Goal: Check status: Check status

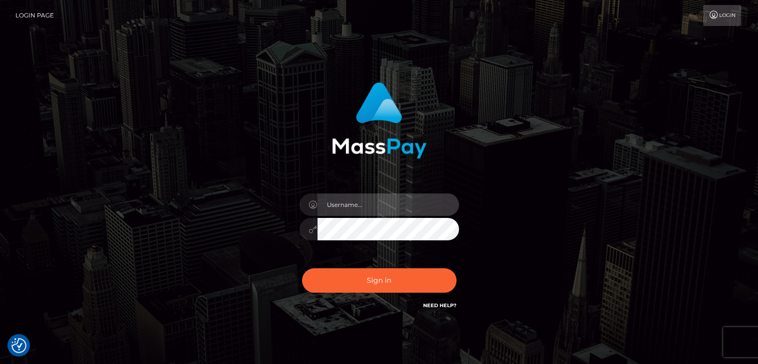
click at [385, 199] on input "text" at bounding box center [387, 204] width 141 height 22
type input "Hishani"
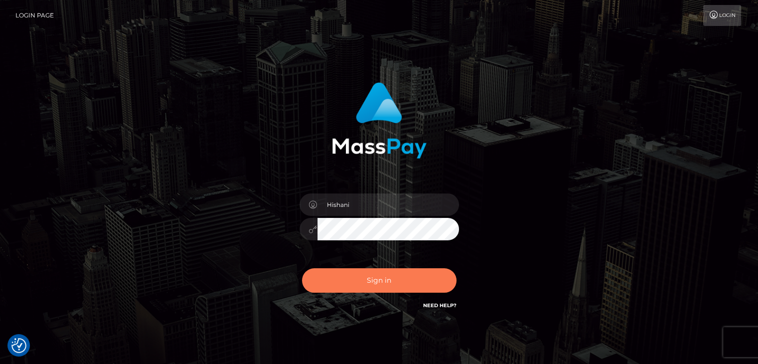
click at [395, 280] on button "Sign in" at bounding box center [379, 280] width 154 height 24
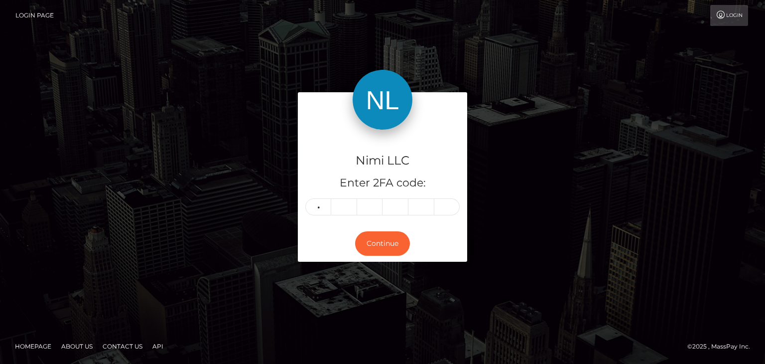
type input "8"
type input "5"
type input "2"
type input "1"
type input "3"
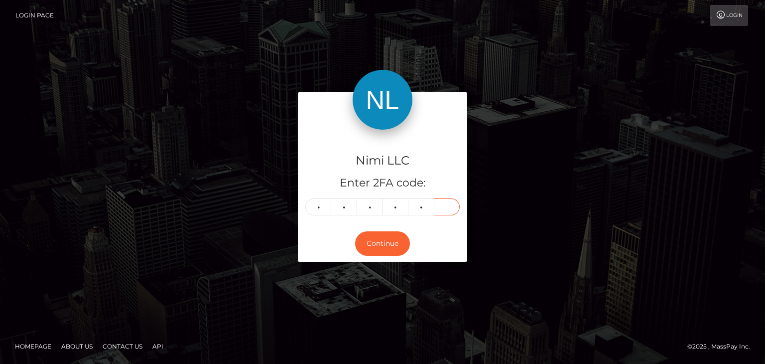
type input "1"
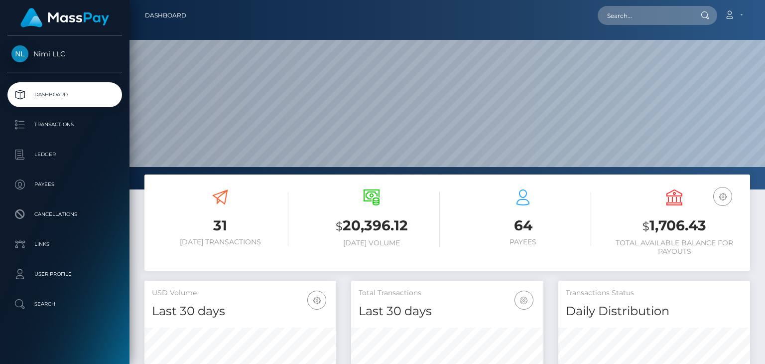
scroll to position [176, 191]
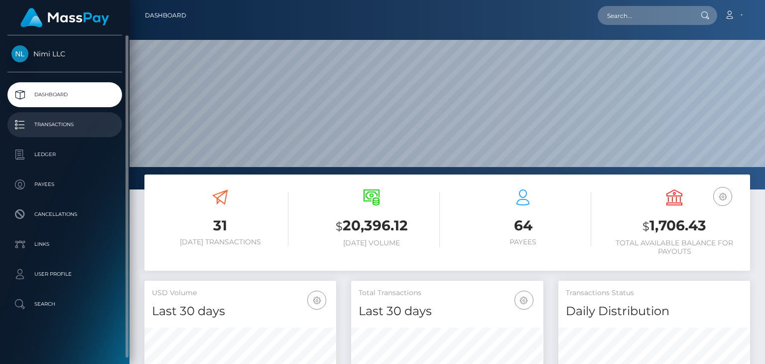
click at [47, 119] on p "Transactions" at bounding box center [64, 124] width 107 height 15
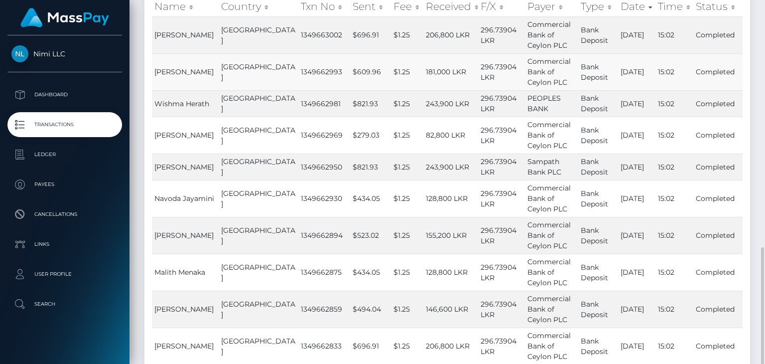
scroll to position [249, 0]
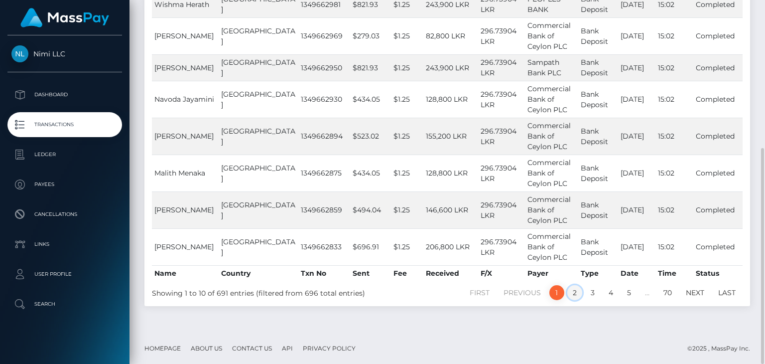
click at [573, 291] on link "2" at bounding box center [574, 292] width 15 height 15
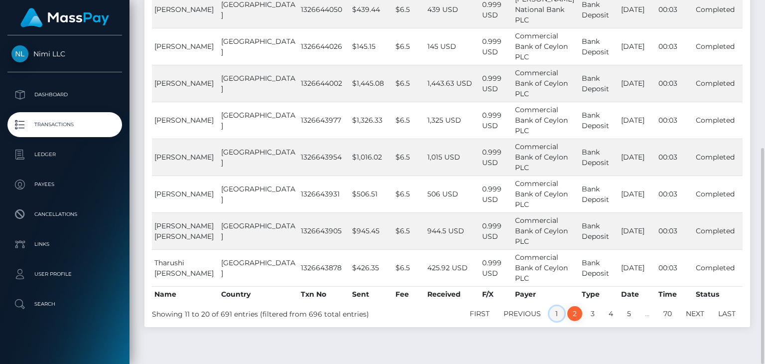
click at [558, 309] on link "1" at bounding box center [556, 313] width 15 height 15
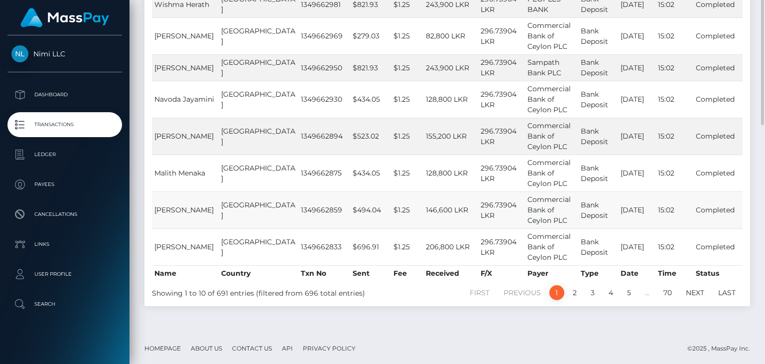
scroll to position [0, 0]
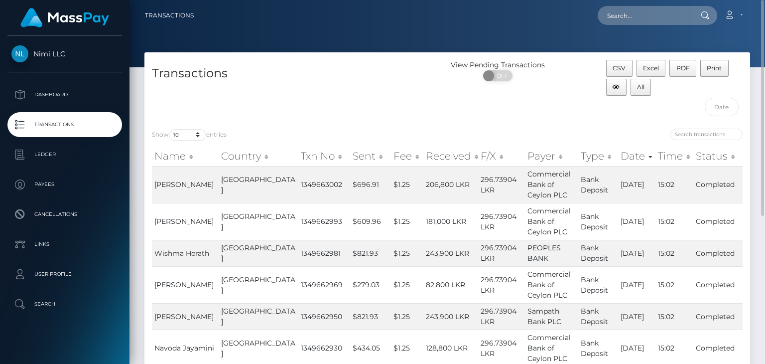
click at [502, 81] on div "ON OFF" at bounding box center [497, 78] width 101 height 16
click at [503, 77] on span "OFF" at bounding box center [501, 75] width 25 height 11
checkbox input "true"
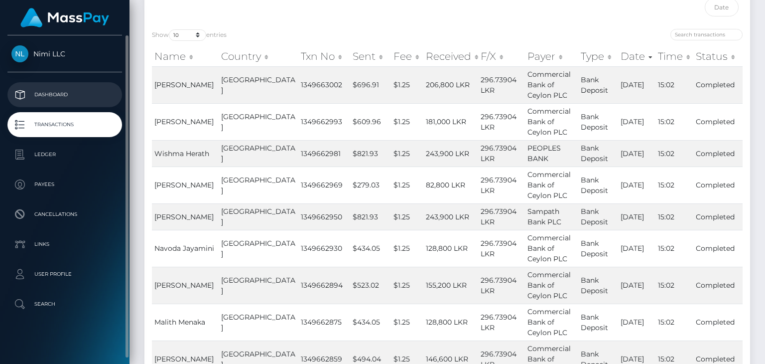
click at [62, 94] on p "Dashboard" at bounding box center [64, 94] width 107 height 15
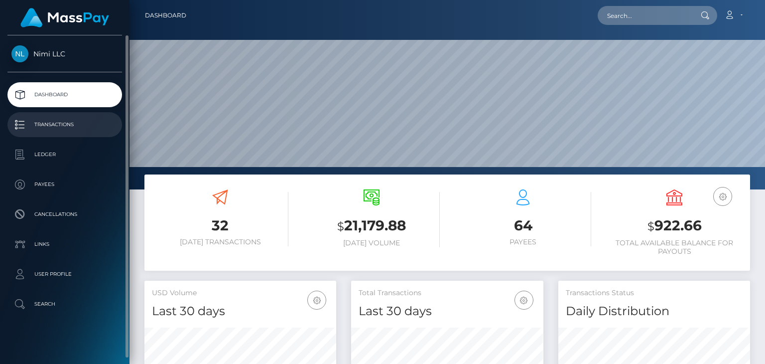
click at [42, 130] on p "Transactions" at bounding box center [64, 124] width 107 height 15
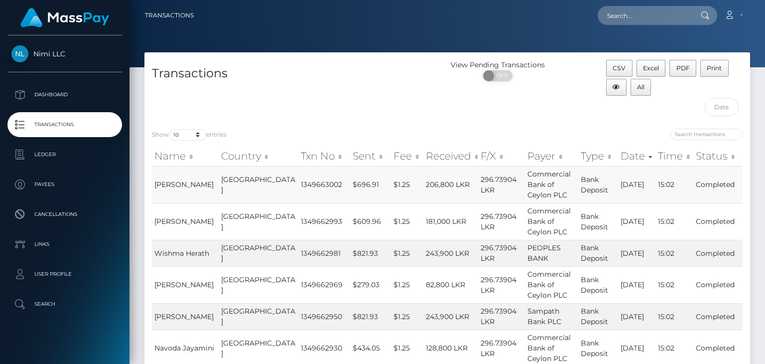
scroll to position [249, 0]
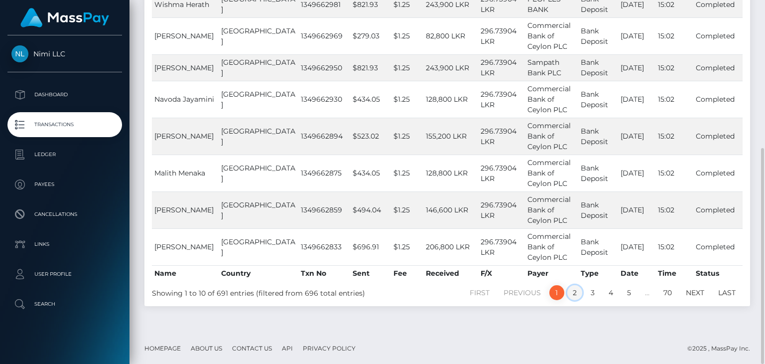
click at [574, 294] on link "2" at bounding box center [574, 292] width 15 height 15
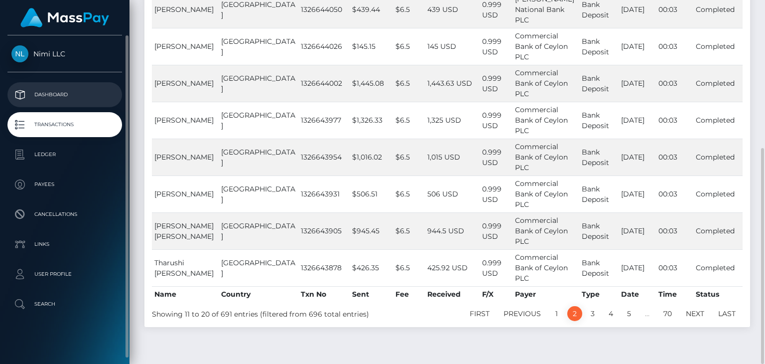
click at [38, 98] on p "Dashboard" at bounding box center [64, 94] width 107 height 15
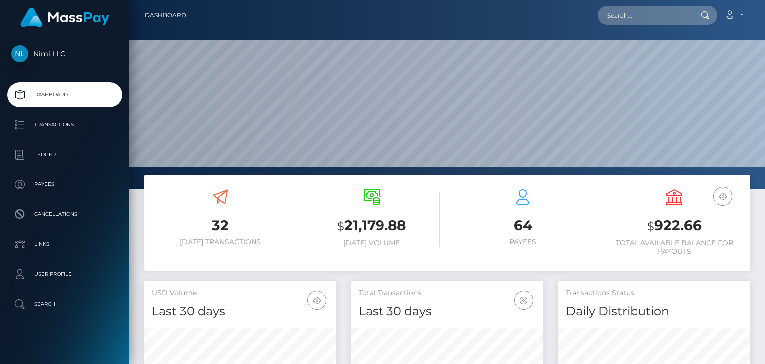
scroll to position [176, 191]
drag, startPoint x: 203, startPoint y: 220, endPoint x: 270, endPoint y: 245, distance: 71.5
click at [270, 245] on div "32 Today Transactions" at bounding box center [220, 217] width 136 height 57
click at [213, 226] on h3 "32" at bounding box center [220, 225] width 136 height 19
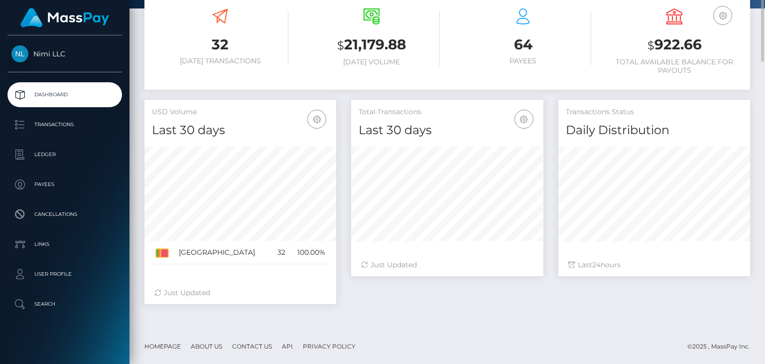
scroll to position [0, 0]
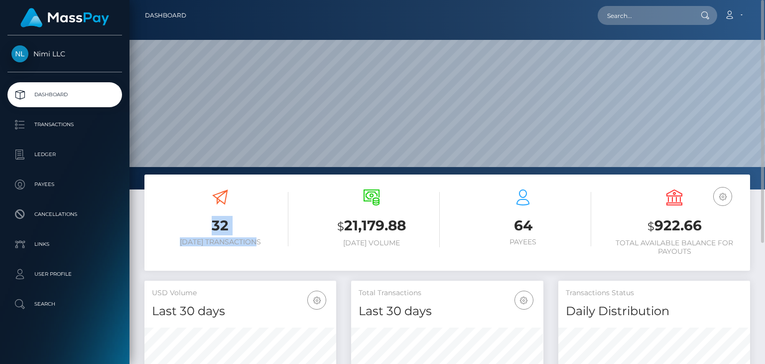
drag, startPoint x: 215, startPoint y: 224, endPoint x: 263, endPoint y: 242, distance: 51.4
click at [263, 242] on div "32 Today Transactions" at bounding box center [220, 217] width 136 height 57
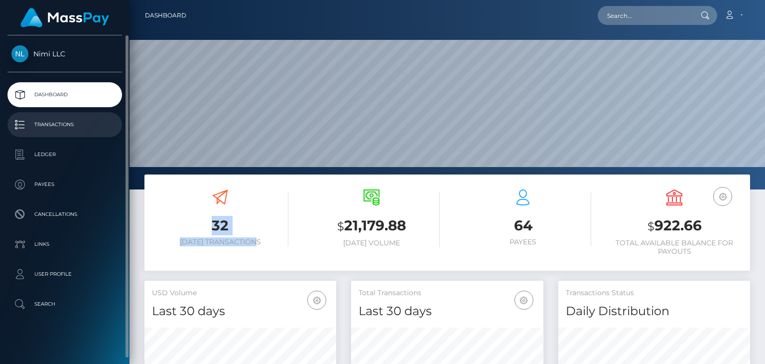
click at [62, 122] on p "Transactions" at bounding box center [64, 124] width 107 height 15
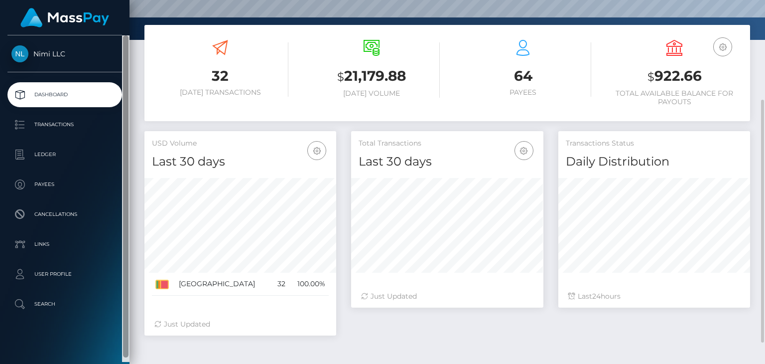
scroll to position [50, 0]
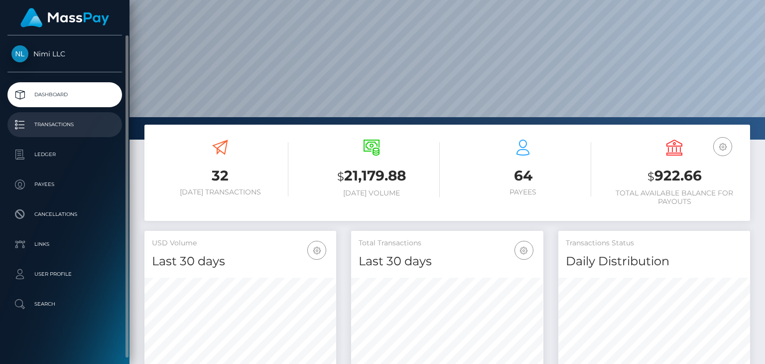
click at [82, 124] on p "Transactions" at bounding box center [64, 124] width 107 height 15
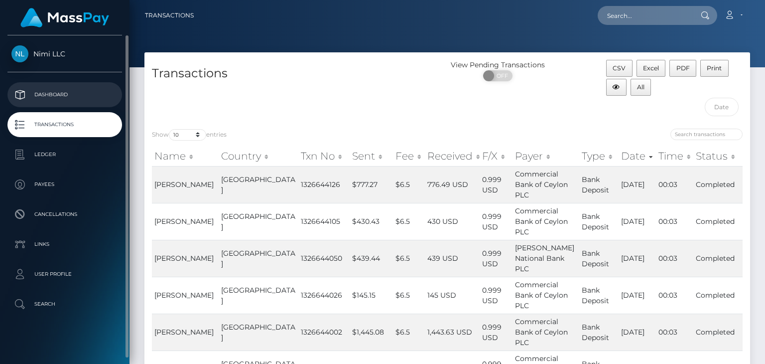
click at [64, 90] on p "Dashboard" at bounding box center [64, 94] width 107 height 15
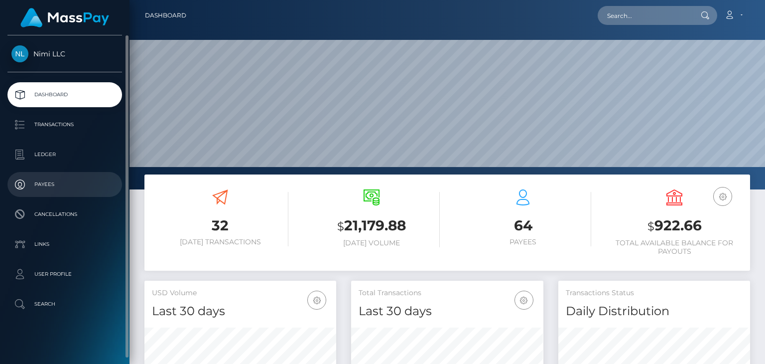
scroll to position [176, 191]
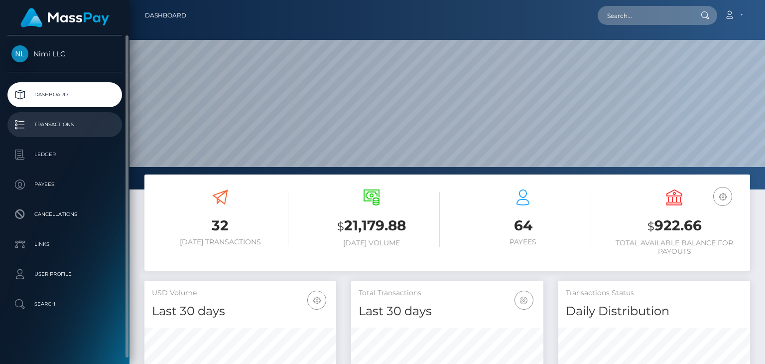
click at [72, 128] on p "Transactions" at bounding box center [64, 124] width 107 height 15
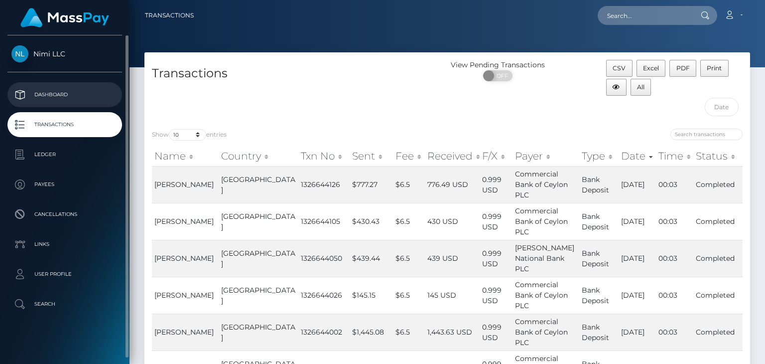
click at [52, 95] on p "Dashboard" at bounding box center [64, 94] width 107 height 15
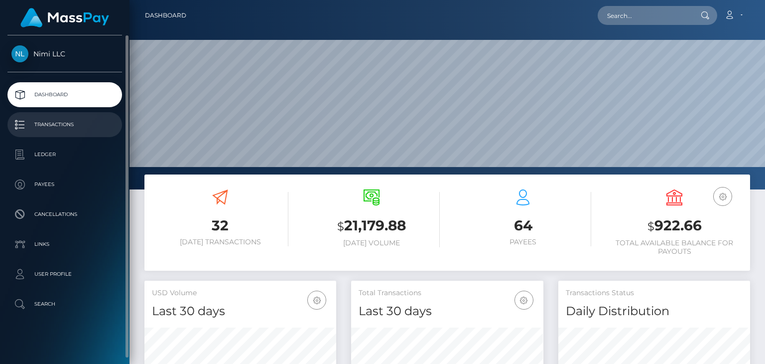
click at [44, 126] on p "Transactions" at bounding box center [64, 124] width 107 height 15
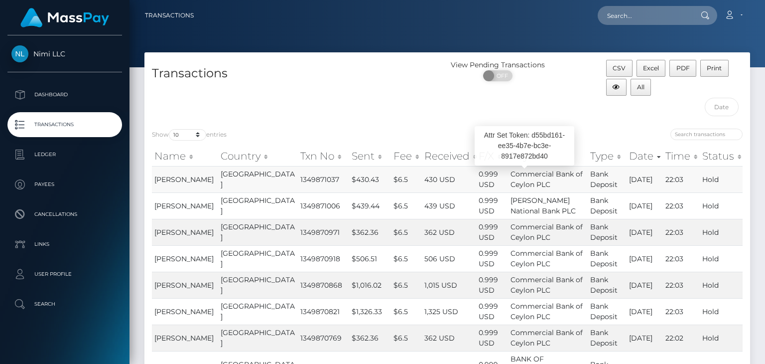
scroll to position [249, 0]
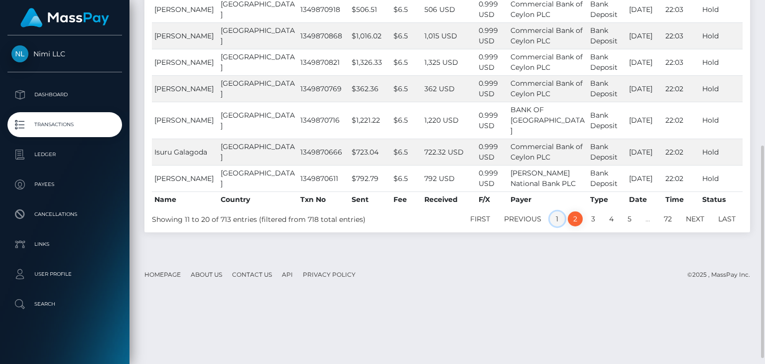
click at [552, 226] on link "1" at bounding box center [557, 218] width 15 height 15
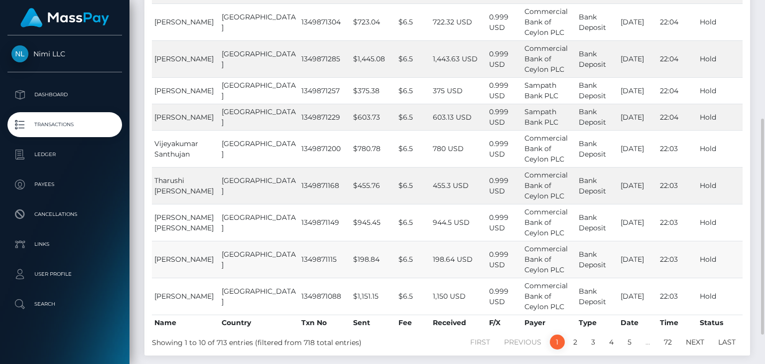
scroll to position [249, 0]
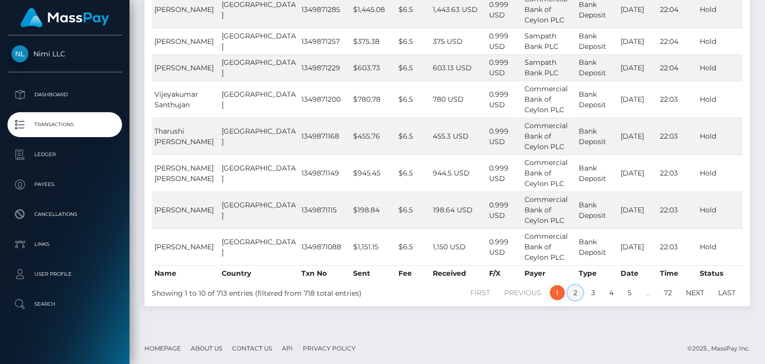
click at [578, 292] on link "2" at bounding box center [575, 292] width 15 height 15
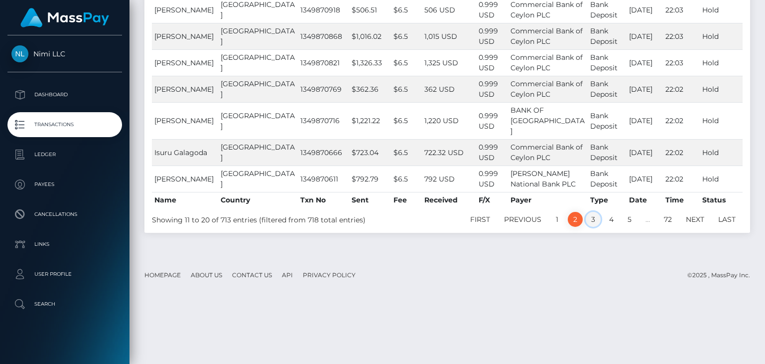
click at [594, 227] on link "3" at bounding box center [593, 219] width 15 height 15
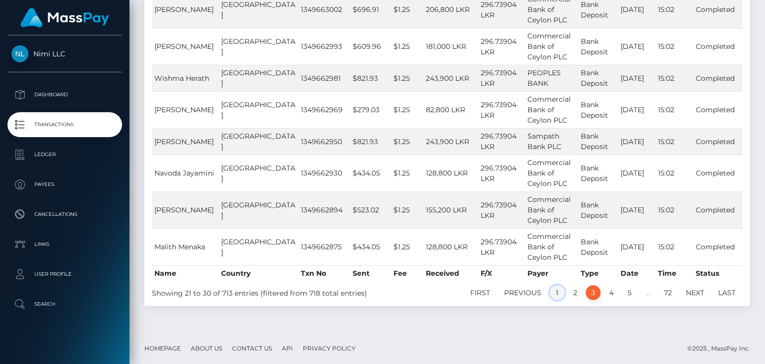
click at [554, 293] on link "1" at bounding box center [557, 292] width 15 height 15
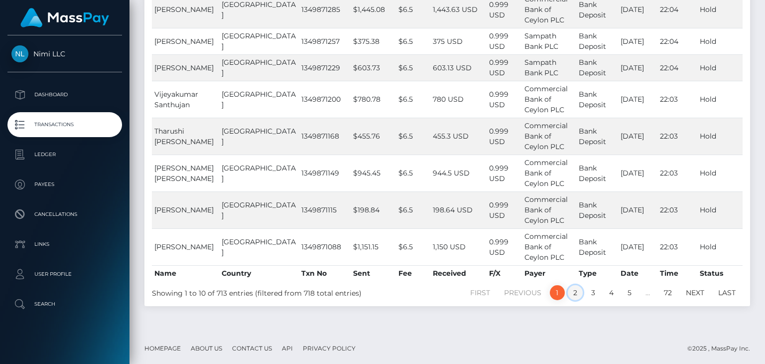
click at [574, 289] on link "2" at bounding box center [575, 292] width 15 height 15
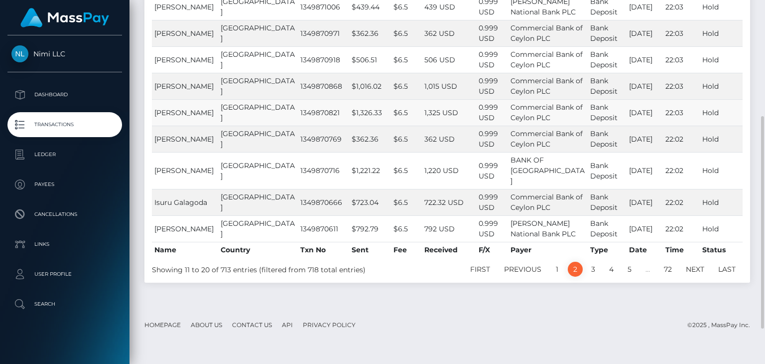
scroll to position [259, 0]
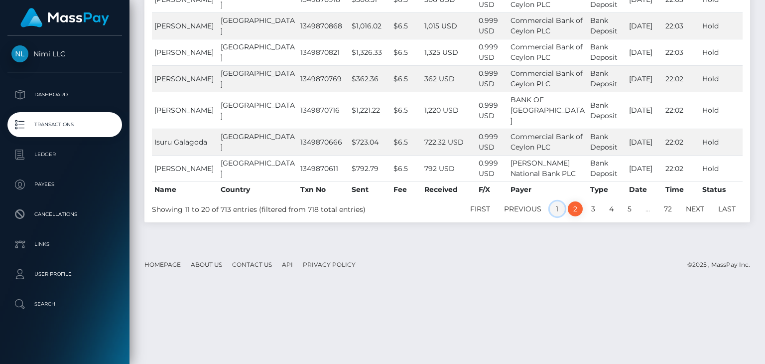
click at [558, 216] on link "1" at bounding box center [557, 208] width 15 height 15
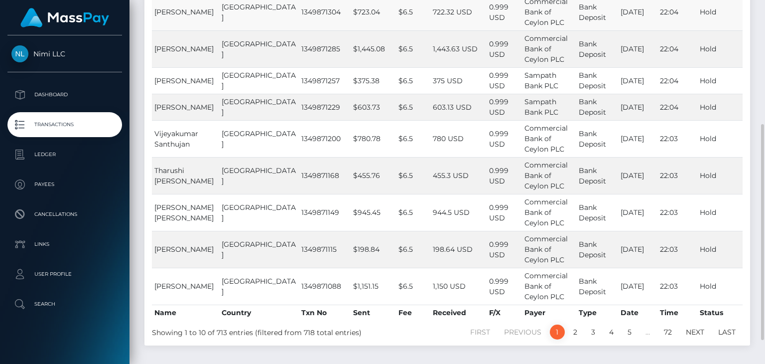
scroll to position [249, 0]
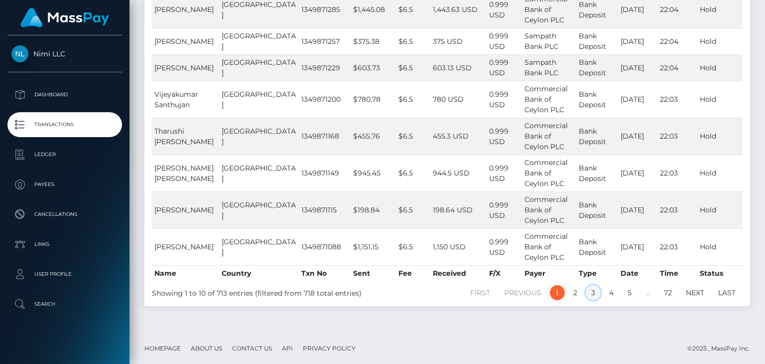
click at [593, 289] on link "3" at bounding box center [593, 292] width 15 height 15
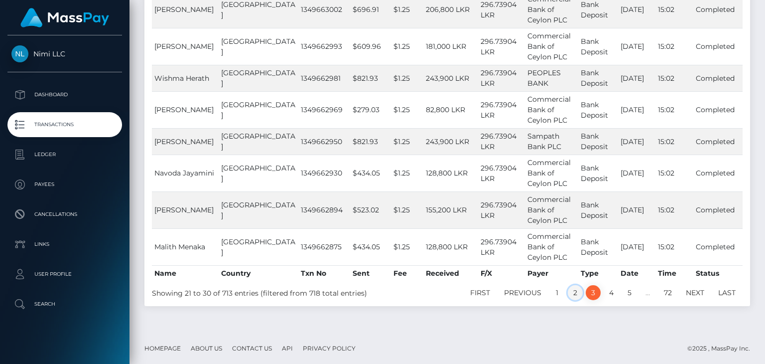
click at [573, 290] on link "2" at bounding box center [575, 292] width 15 height 15
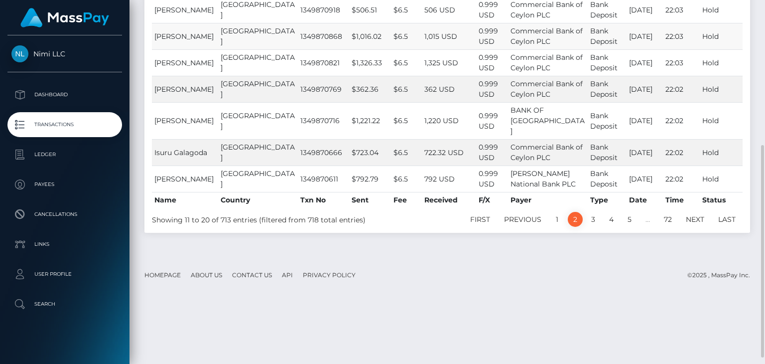
scroll to position [259, 0]
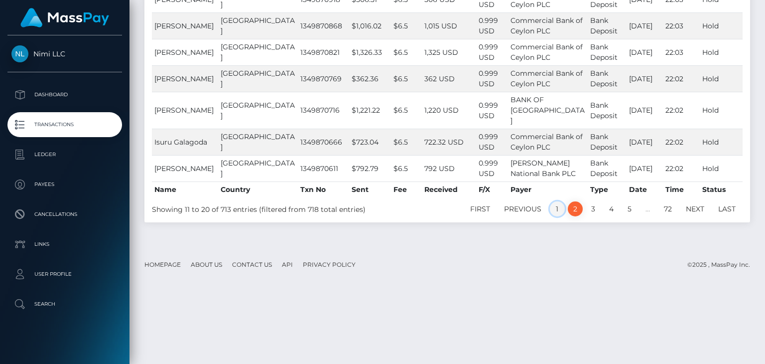
click at [555, 216] on link "1" at bounding box center [557, 208] width 15 height 15
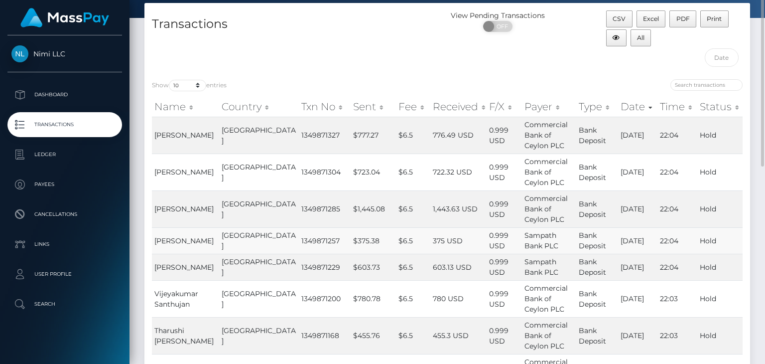
scroll to position [0, 0]
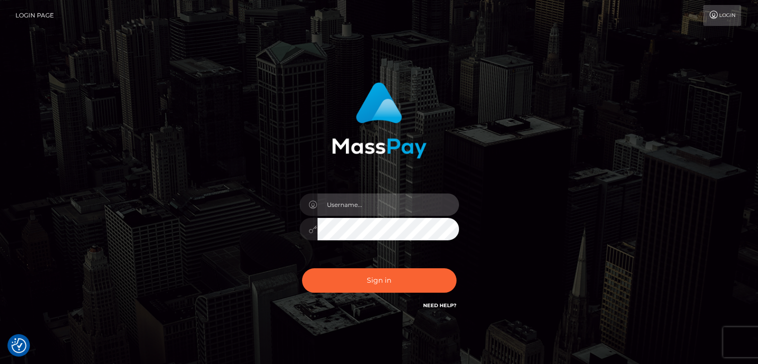
click at [421, 204] on input "text" at bounding box center [387, 204] width 141 height 22
click at [357, 210] on input "text" at bounding box center [387, 204] width 141 height 22
type input "Hishani"
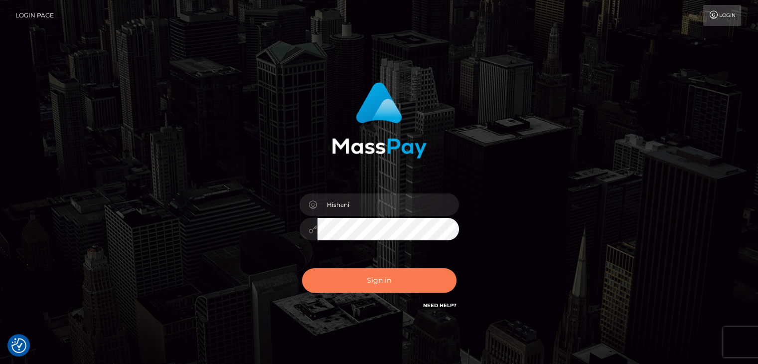
click at [375, 277] on button "Sign in" at bounding box center [379, 280] width 154 height 24
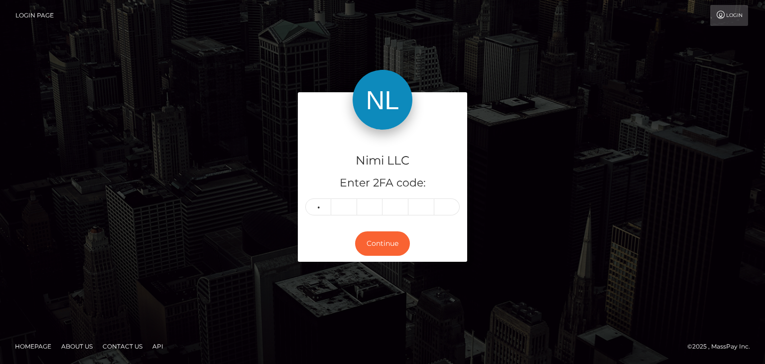
type input "7"
type input "0"
type input "8"
type input "1"
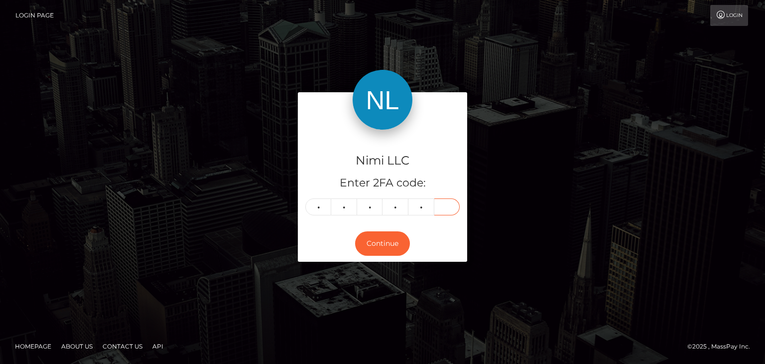
type input "0"
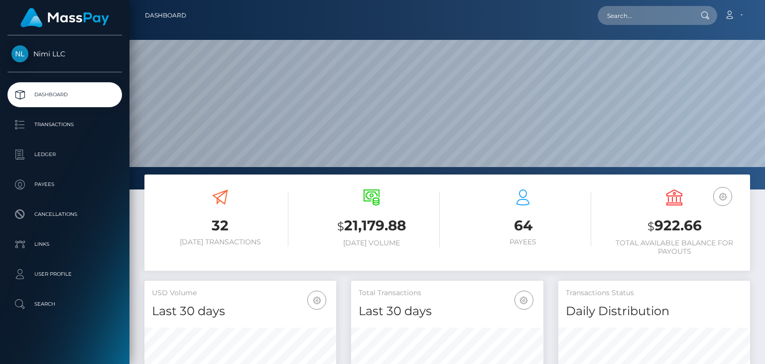
scroll to position [176, 191]
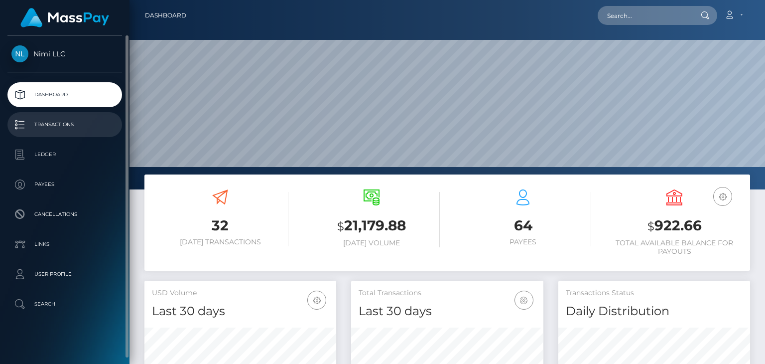
click at [72, 120] on p "Transactions" at bounding box center [64, 124] width 107 height 15
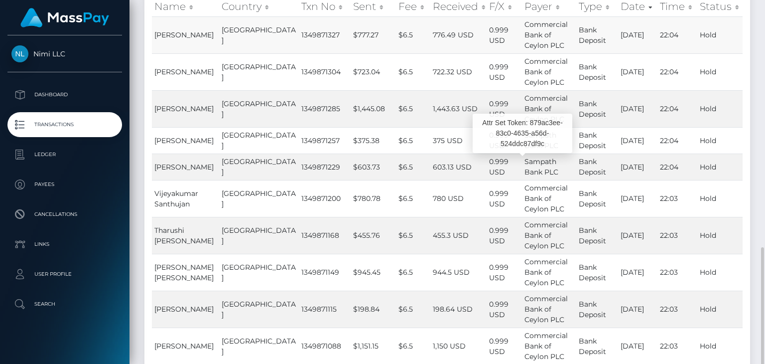
scroll to position [249, 0]
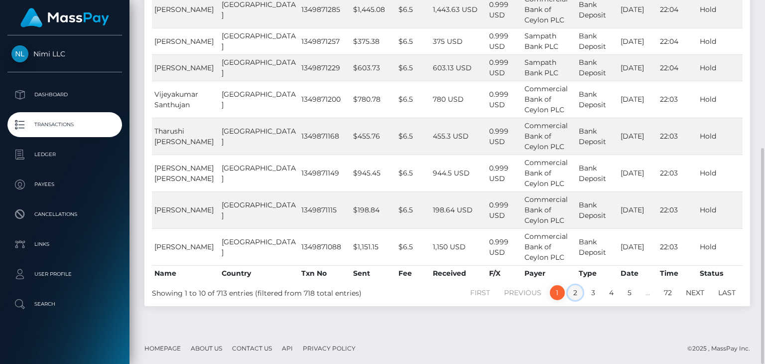
click at [572, 287] on link "2" at bounding box center [575, 292] width 15 height 15
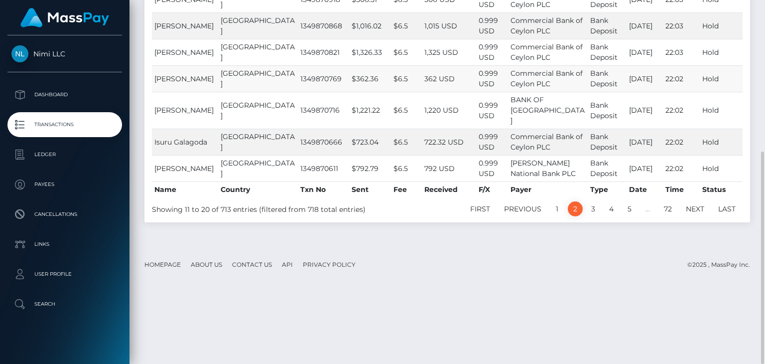
scroll to position [259, 0]
click at [590, 216] on link "3" at bounding box center [593, 208] width 15 height 15
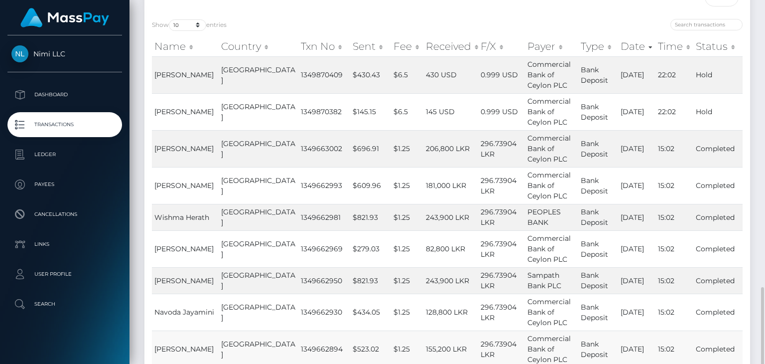
scroll to position [249, 0]
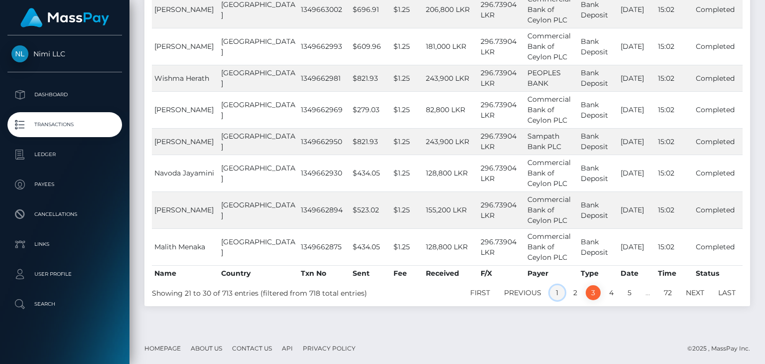
click at [554, 290] on link "1" at bounding box center [557, 292] width 15 height 15
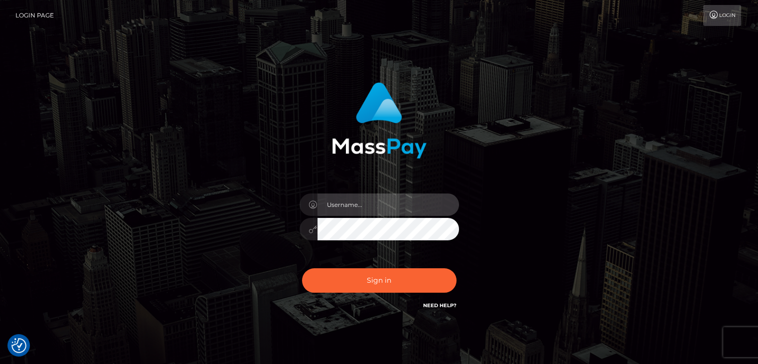
click at [373, 201] on input "text" at bounding box center [387, 204] width 141 height 22
type input "Hishani"
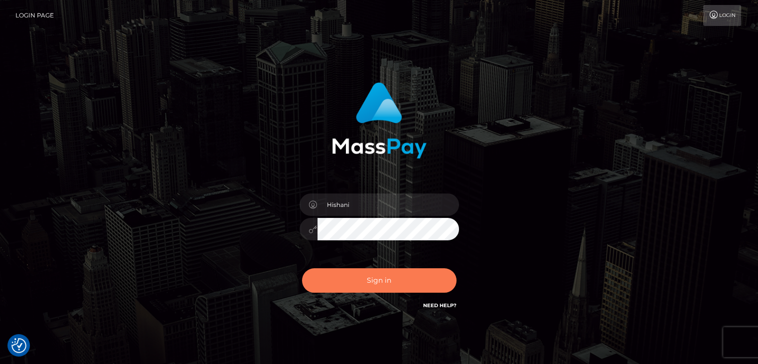
click at [396, 277] on button "Sign in" at bounding box center [379, 280] width 154 height 24
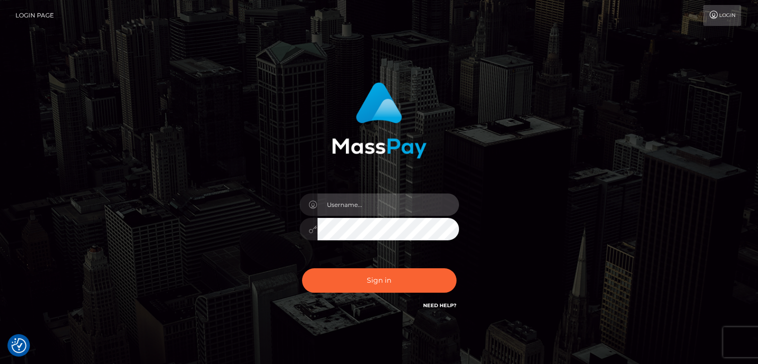
click at [407, 204] on input "text" at bounding box center [387, 204] width 141 height 22
type input "Hishani"
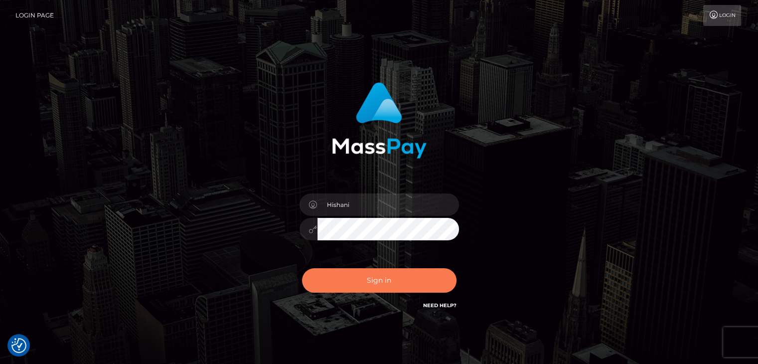
click at [380, 275] on button "Sign in" at bounding box center [379, 280] width 154 height 24
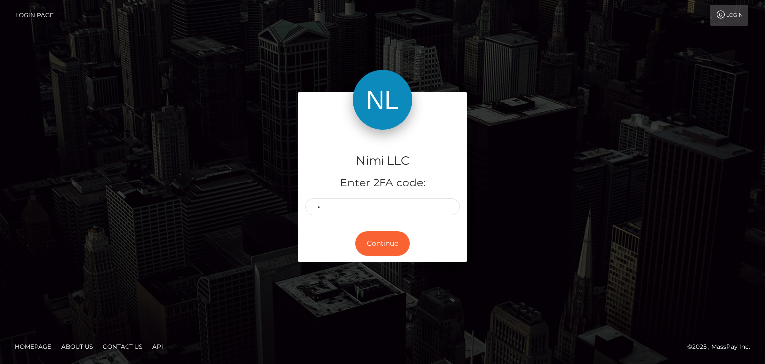
type input "4"
type input "7"
type input "6"
type input "8"
type input "5"
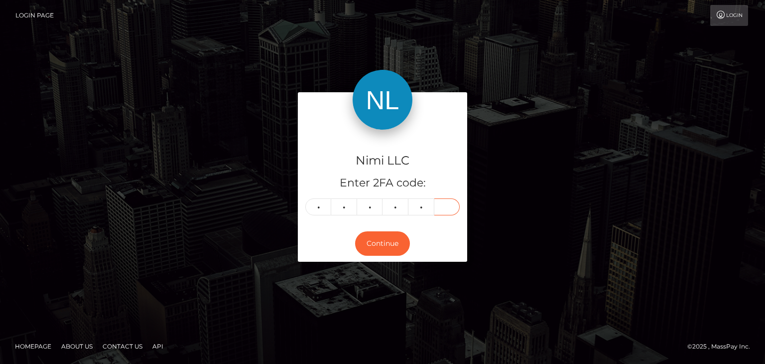
type input "5"
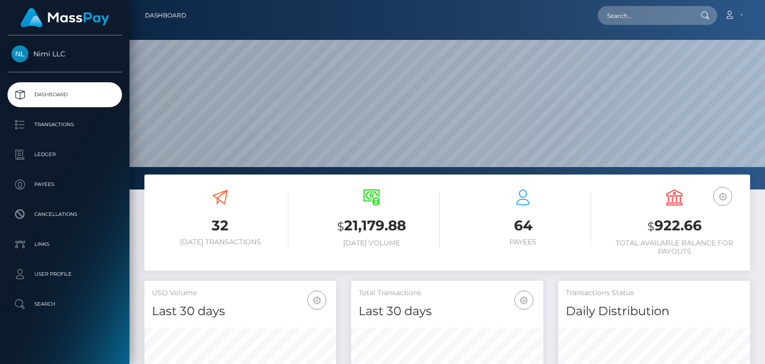
scroll to position [176, 191]
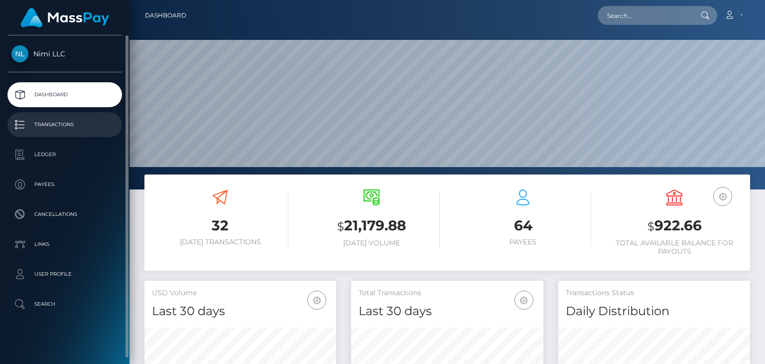
click at [65, 127] on p "Transactions" at bounding box center [64, 124] width 107 height 15
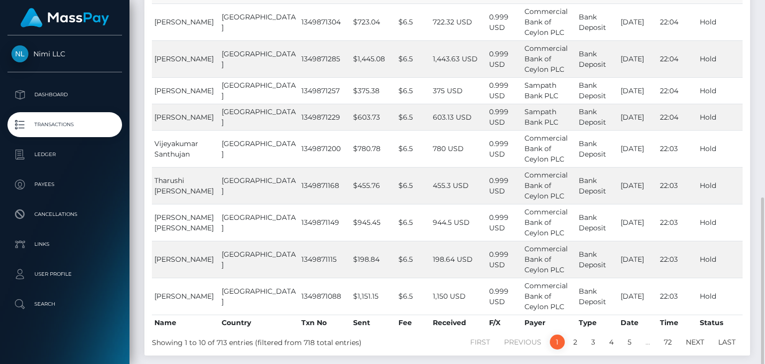
scroll to position [249, 0]
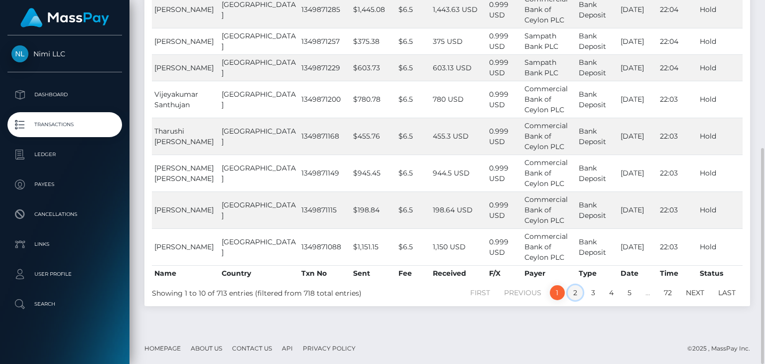
click at [576, 285] on link "2" at bounding box center [575, 292] width 15 height 15
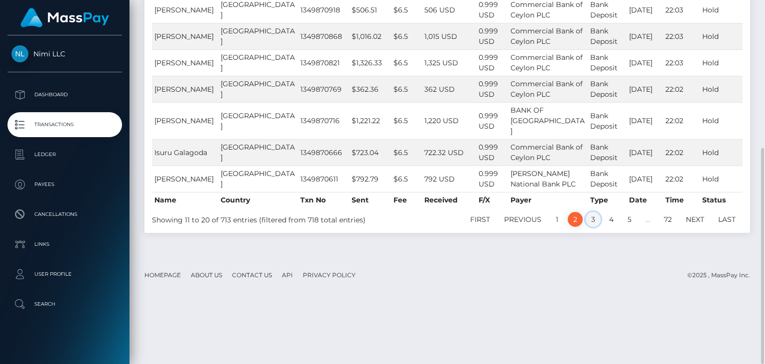
click at [593, 227] on link "3" at bounding box center [593, 219] width 15 height 15
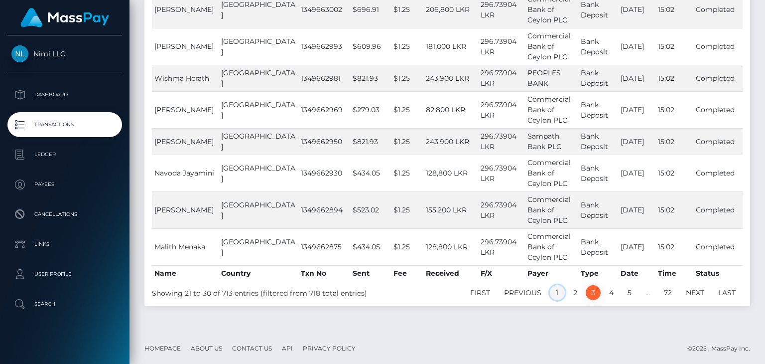
click at [556, 290] on link "1" at bounding box center [557, 292] width 15 height 15
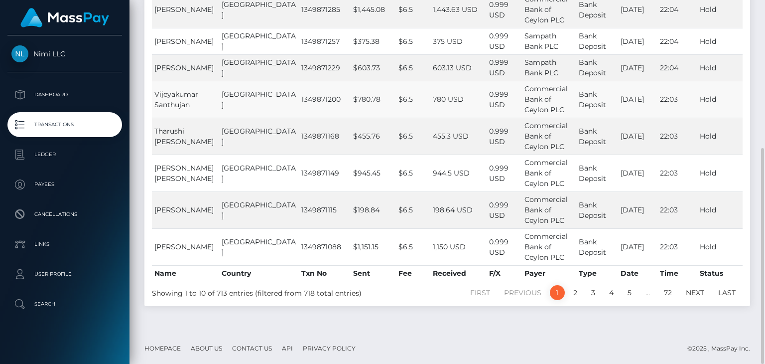
scroll to position [0, 0]
click at [572, 291] on link "2" at bounding box center [575, 292] width 15 height 15
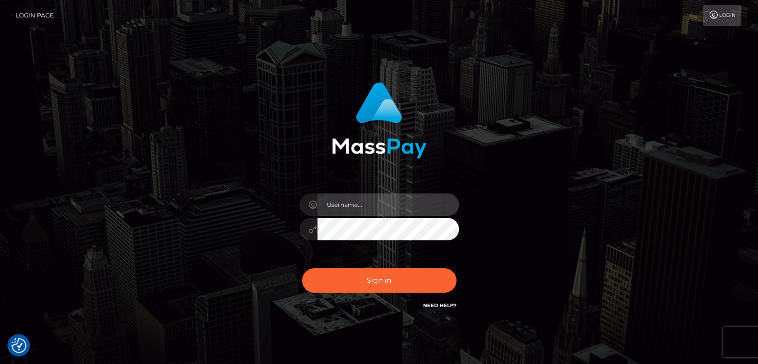
click at [377, 206] on input "text" at bounding box center [387, 204] width 141 height 22
type input "Hishani"
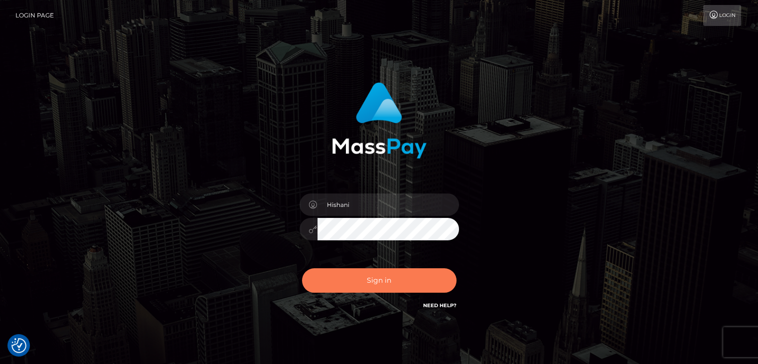
click at [369, 279] on button "Sign in" at bounding box center [379, 280] width 154 height 24
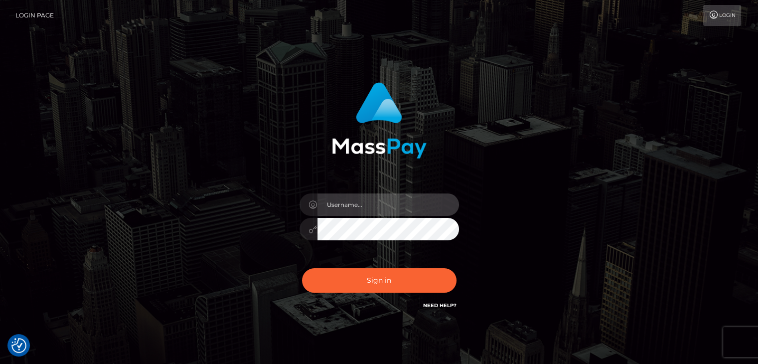
click at [423, 205] on input "text" at bounding box center [387, 204] width 141 height 22
type input "Hishani"
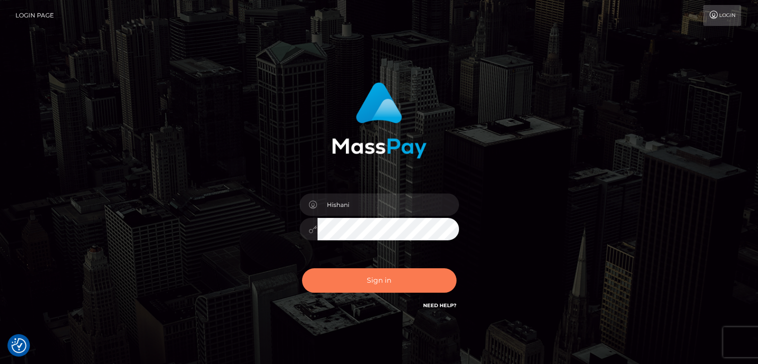
click at [403, 274] on button "Sign in" at bounding box center [379, 280] width 154 height 24
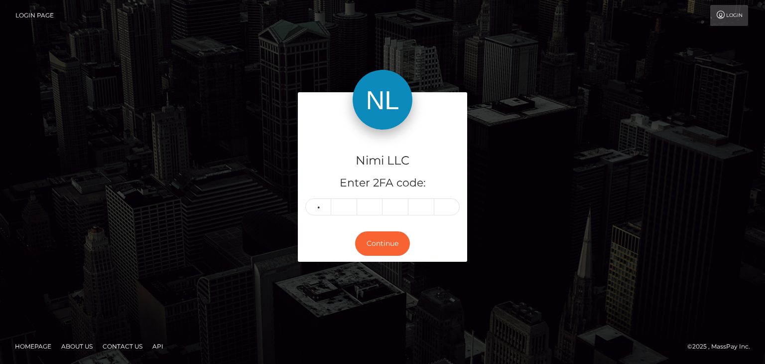
type input "9"
type input "5"
type input "9"
type input "6"
type input "7"
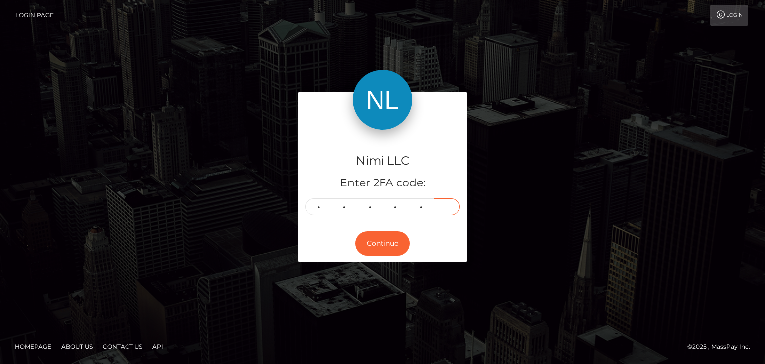
type input "7"
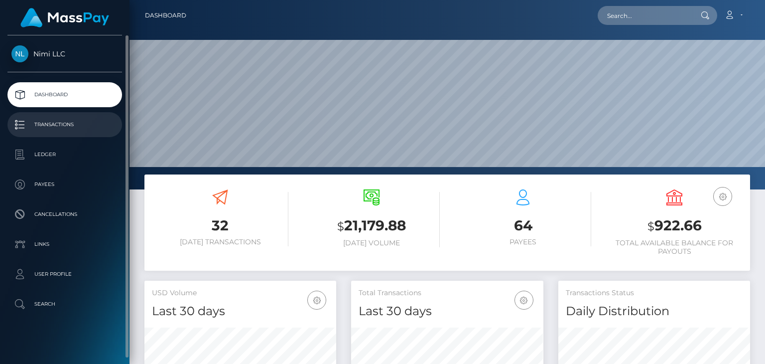
scroll to position [176, 191]
click at [52, 121] on p "Transactions" at bounding box center [64, 124] width 107 height 15
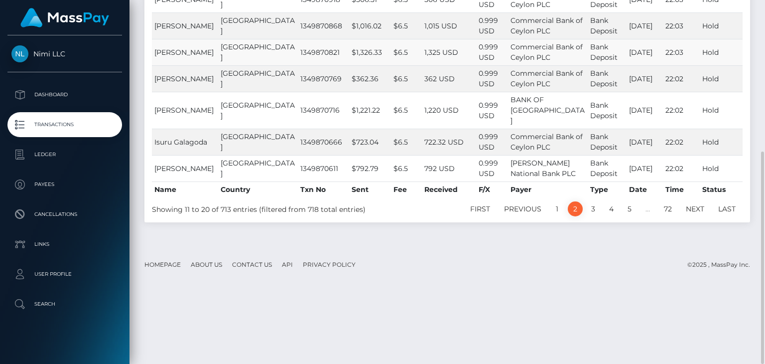
scroll to position [209, 0]
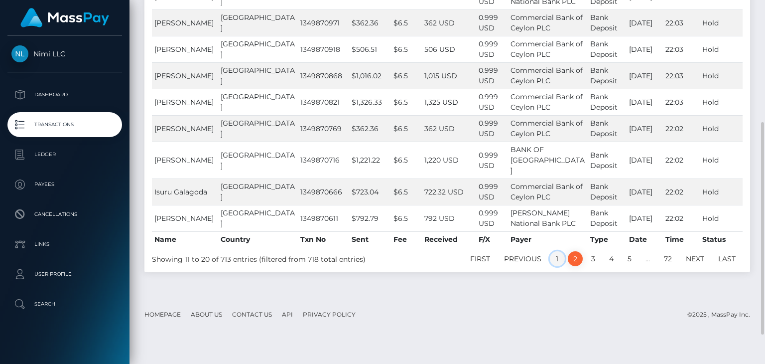
click at [559, 266] on link "1" at bounding box center [557, 258] width 15 height 15
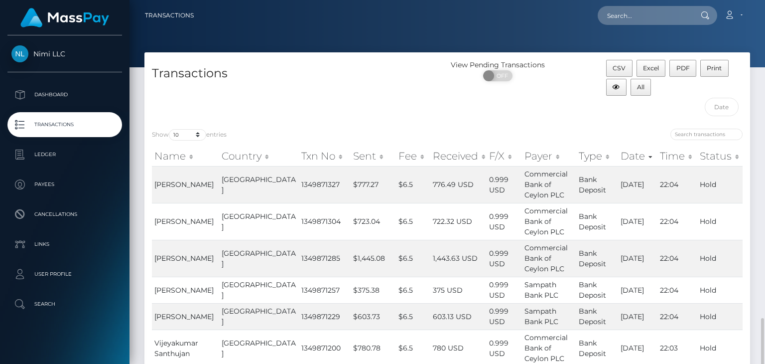
scroll to position [249, 0]
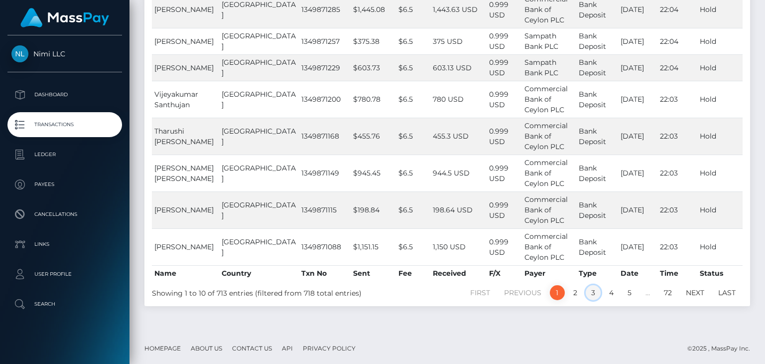
click at [594, 289] on link "3" at bounding box center [593, 292] width 15 height 15
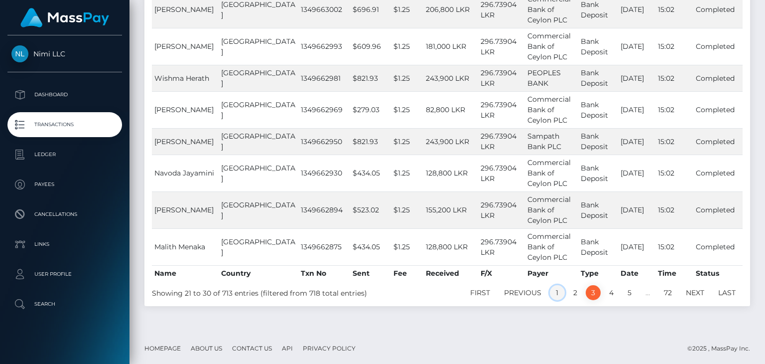
click at [558, 293] on link "1" at bounding box center [557, 292] width 15 height 15
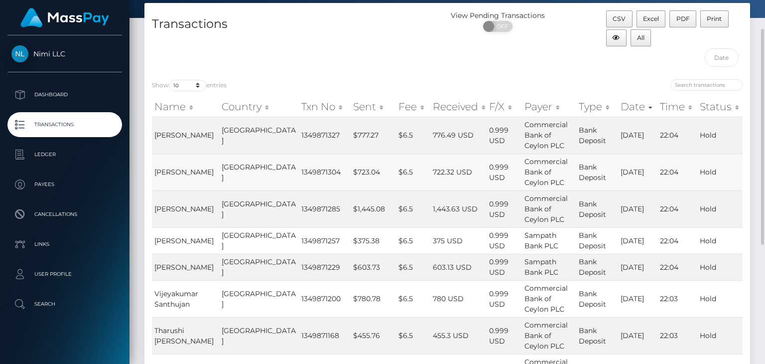
scroll to position [0, 0]
